Goal: Task Accomplishment & Management: Complete application form

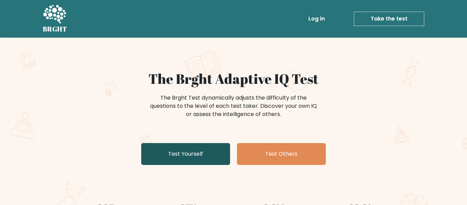
click at [203, 151] on link "Test Yourself" at bounding box center [185, 154] width 89 height 22
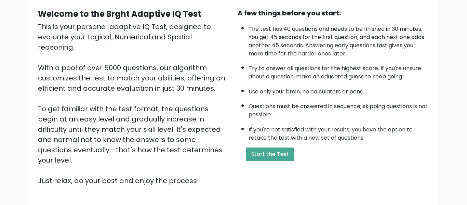
scroll to position [50, 0]
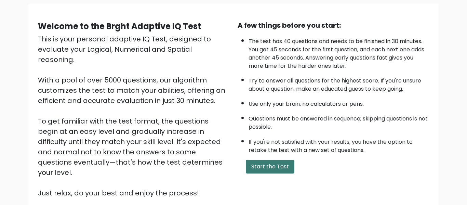
click at [269, 168] on button "Start the Test" at bounding box center [270, 167] width 49 height 14
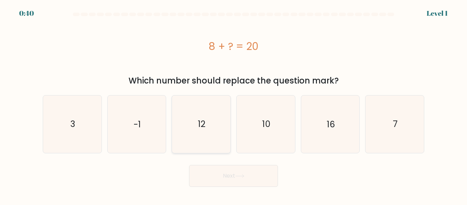
click at [193, 131] on icon "12" at bounding box center [200, 123] width 57 height 57
click at [233, 104] on input "c. 12" at bounding box center [233, 103] width 0 height 2
radio input "true"
click at [265, 175] on button "Next" at bounding box center [233, 176] width 89 height 22
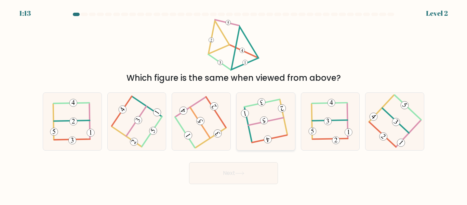
click at [276, 128] on icon at bounding box center [265, 121] width 45 height 46
click at [234, 104] on input "d." at bounding box center [233, 103] width 0 height 2
radio input "true"
click at [264, 176] on button "Next" at bounding box center [233, 173] width 89 height 22
